Goal: Information Seeking & Learning: Learn about a topic

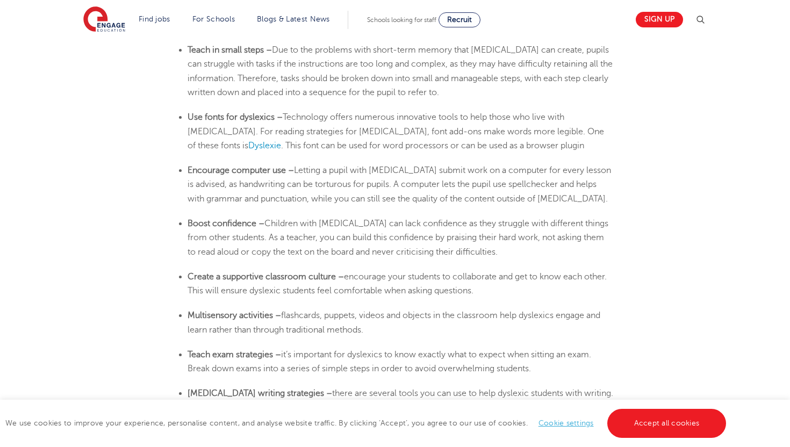
scroll to position [1813, 0]
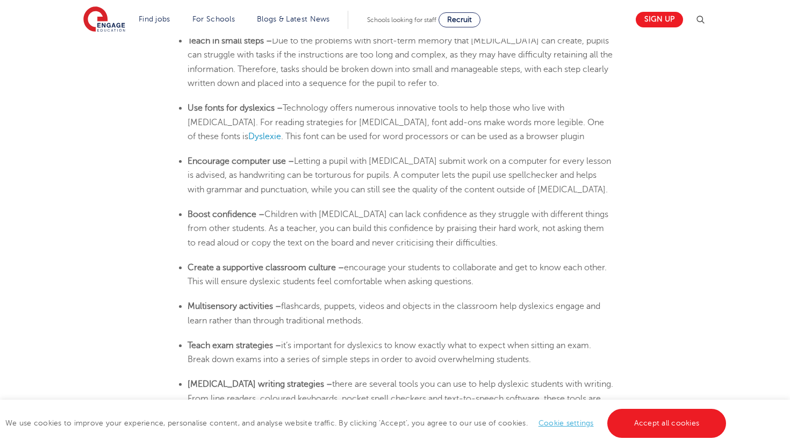
scroll to position [1819, 0]
